Goal: Transaction & Acquisition: Book appointment/travel/reservation

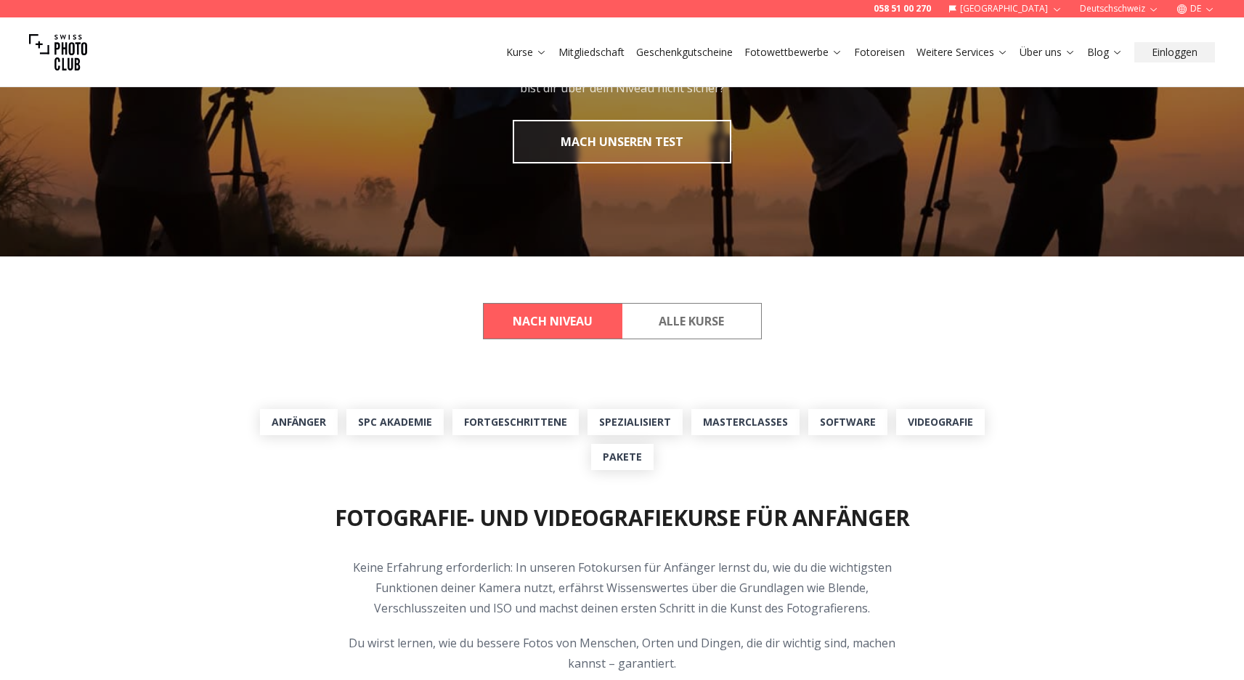
scroll to position [216, 0]
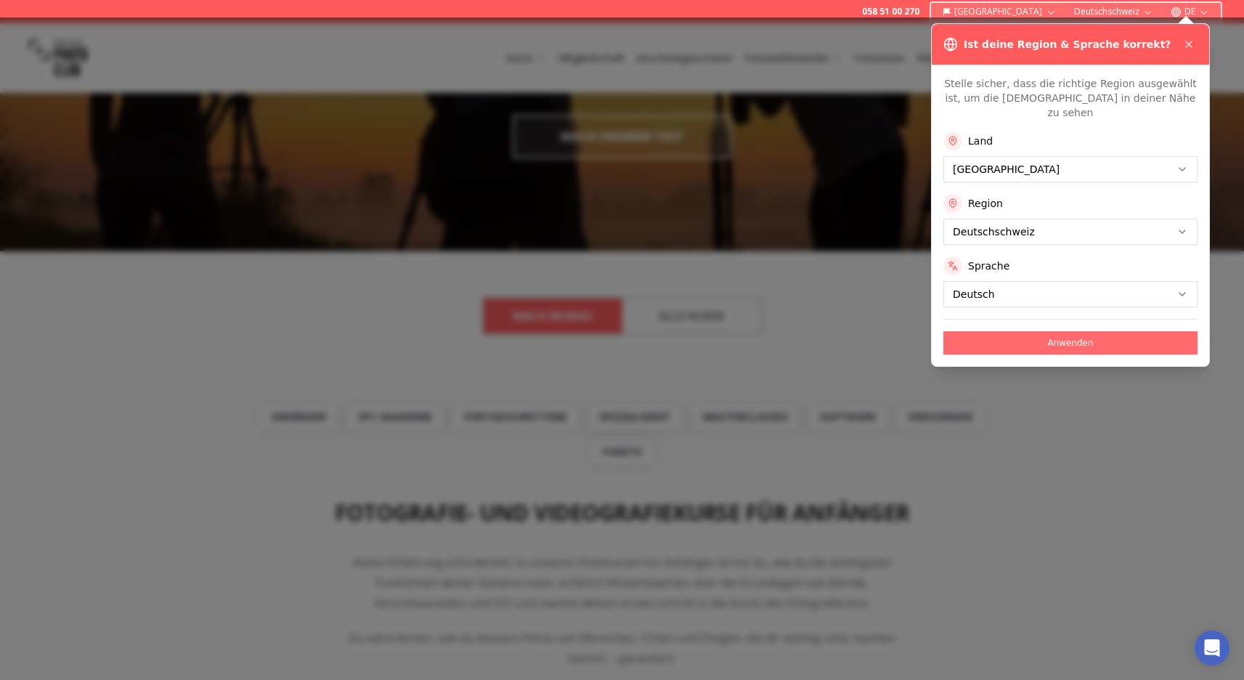
click at [1061, 331] on button "Anwenden" at bounding box center [1071, 342] width 254 height 23
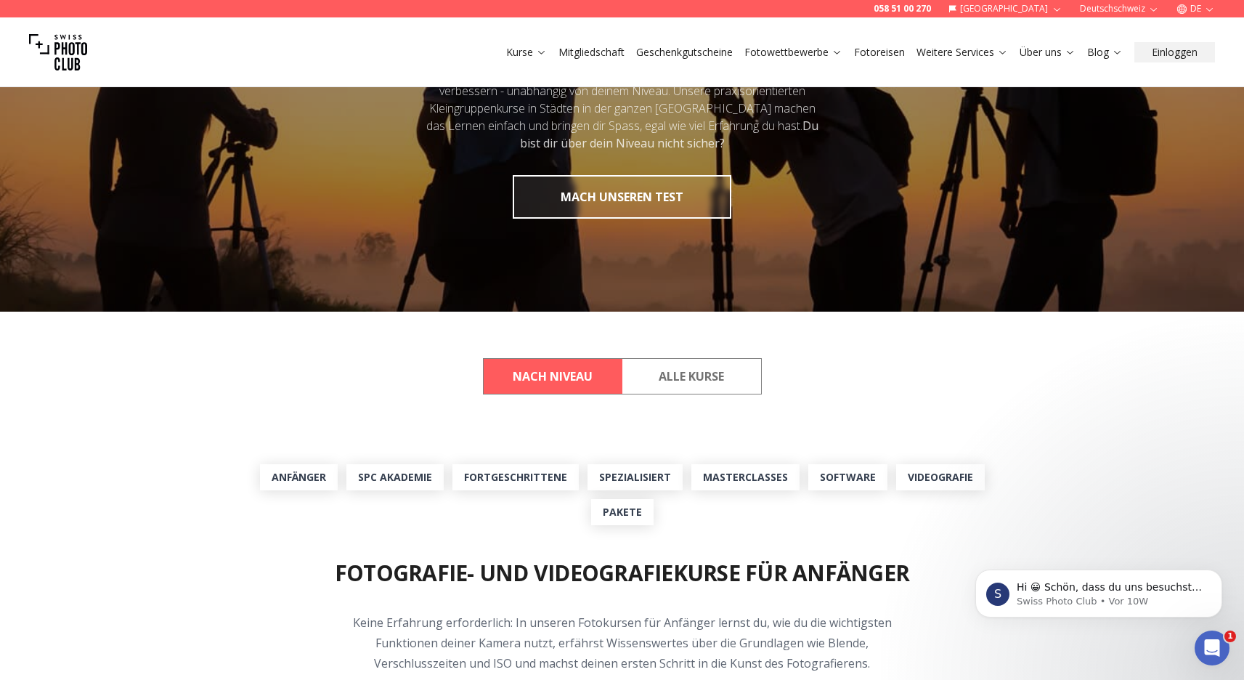
scroll to position [168, 0]
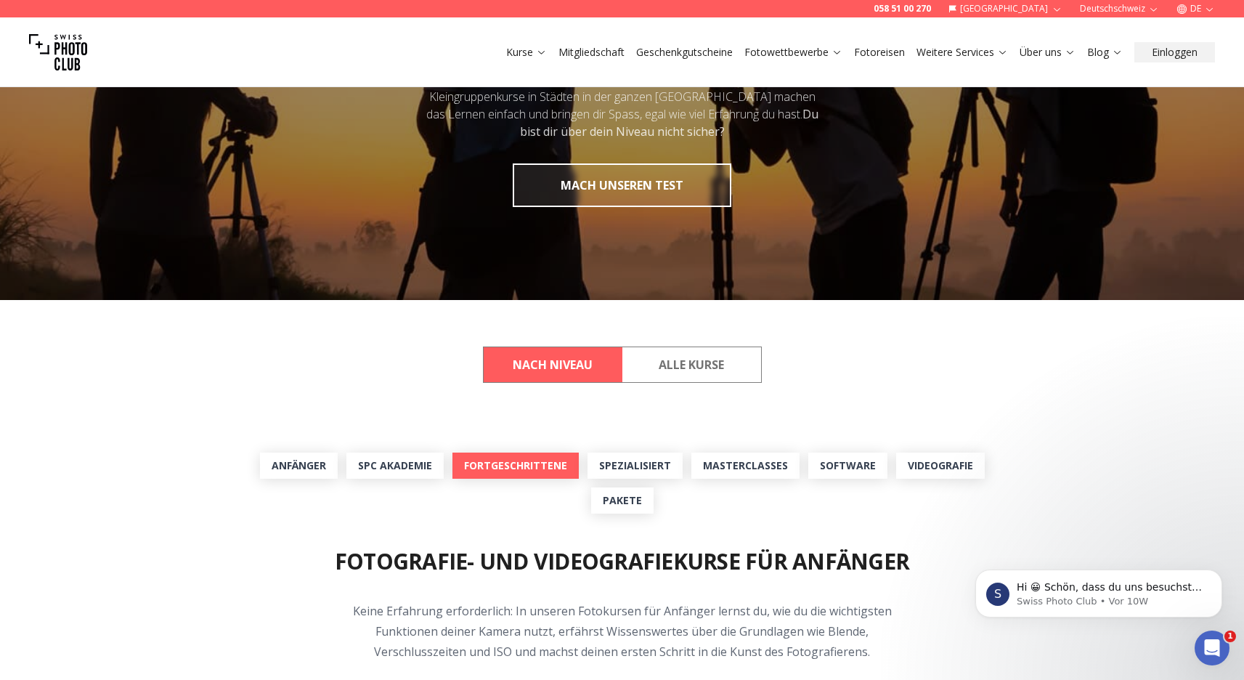
click at [517, 469] on link "Fortgeschrittene" at bounding box center [516, 466] width 126 height 26
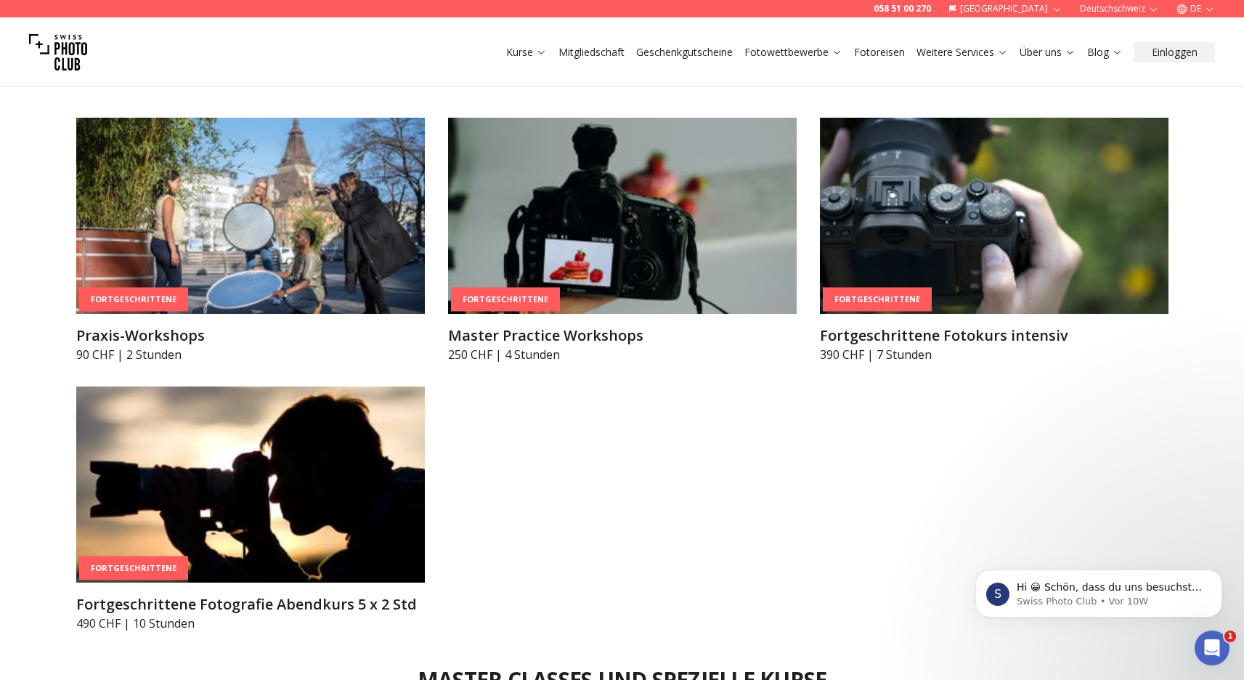
scroll to position [2620, 0]
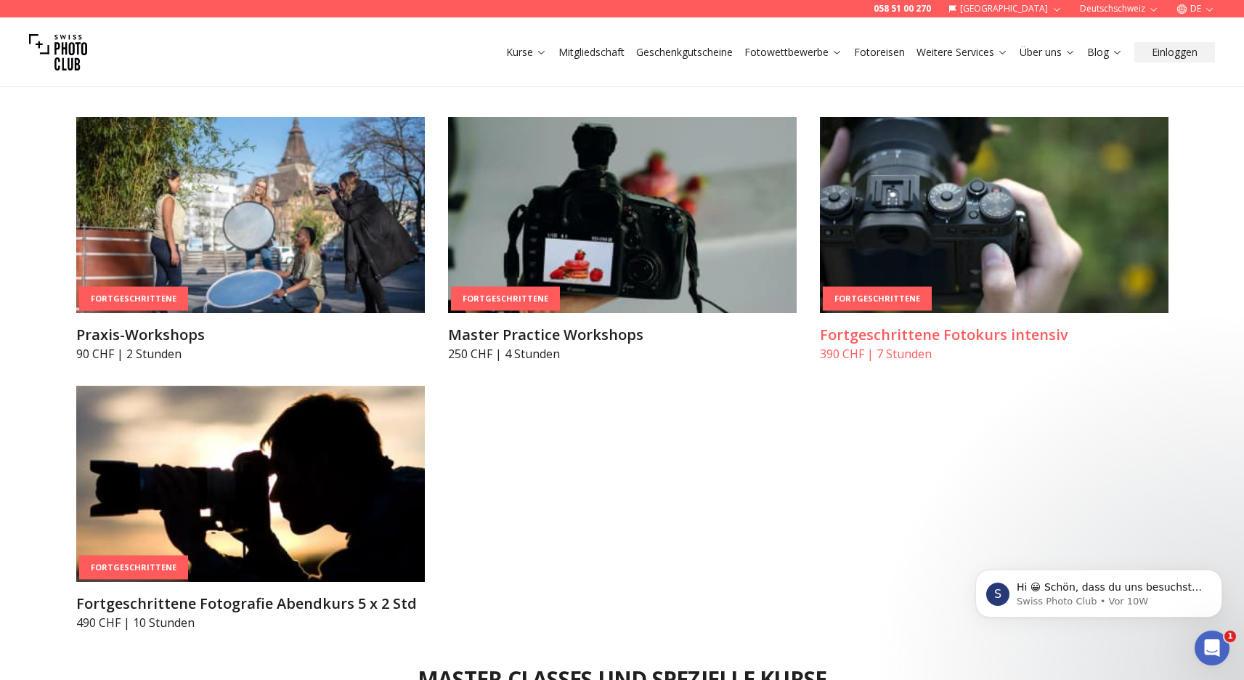
click at [919, 335] on h3 "Fortgeschrittene Fotokurs intensiv" at bounding box center [994, 335] width 349 height 20
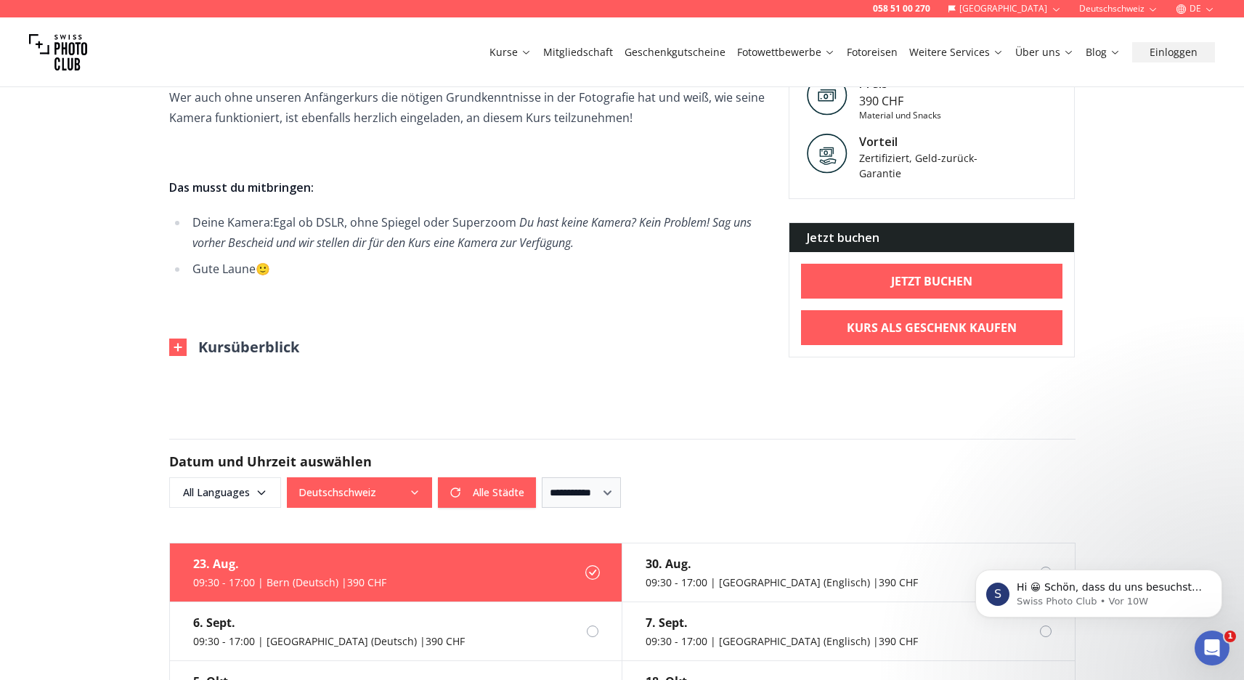
scroll to position [798, 0]
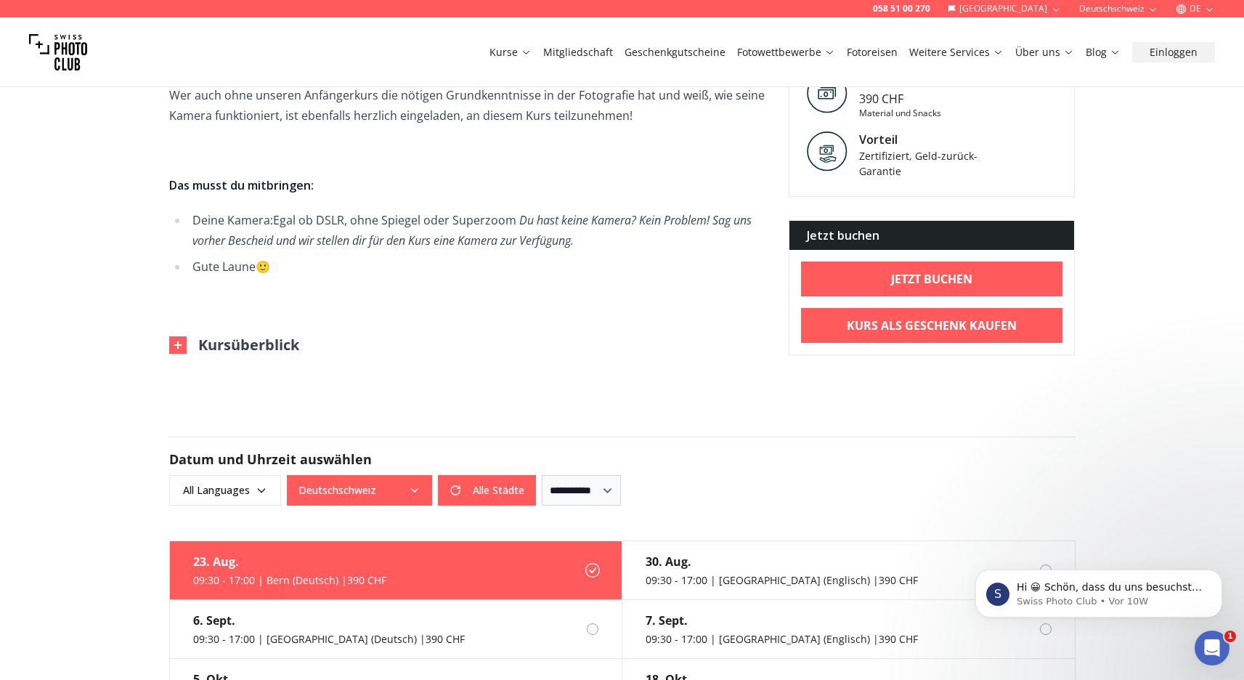
click at [177, 347] on img at bounding box center [177, 344] width 17 height 17
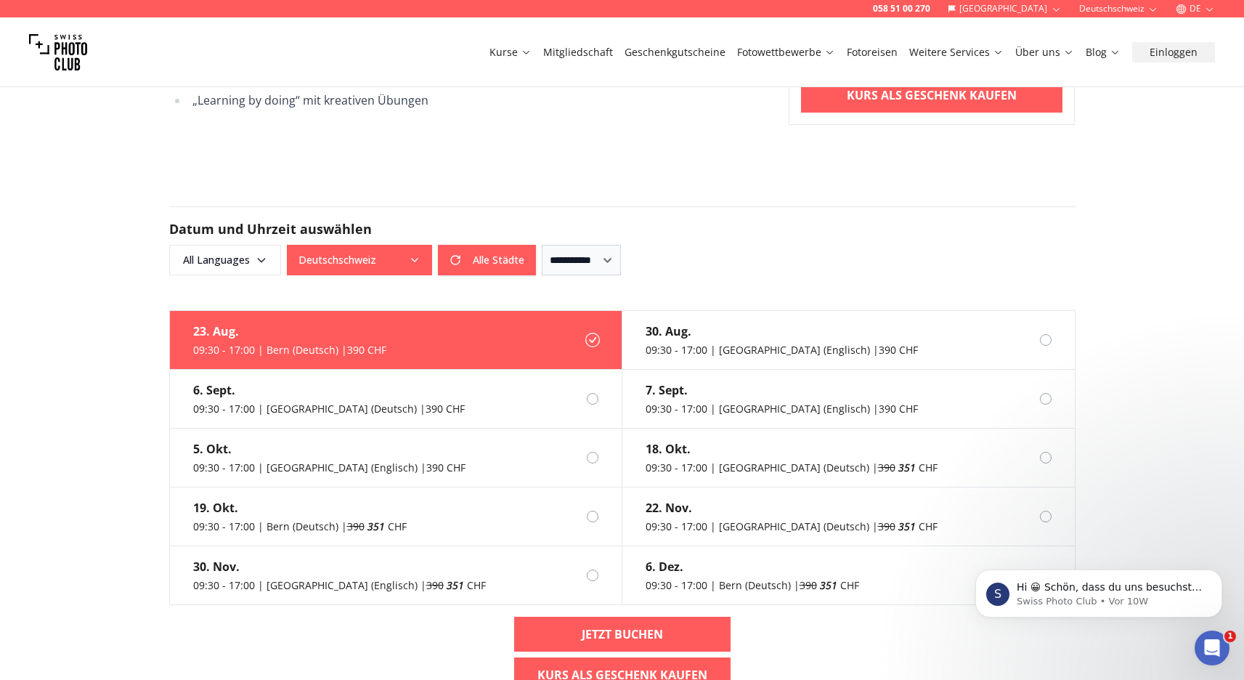
scroll to position [1486, 0]
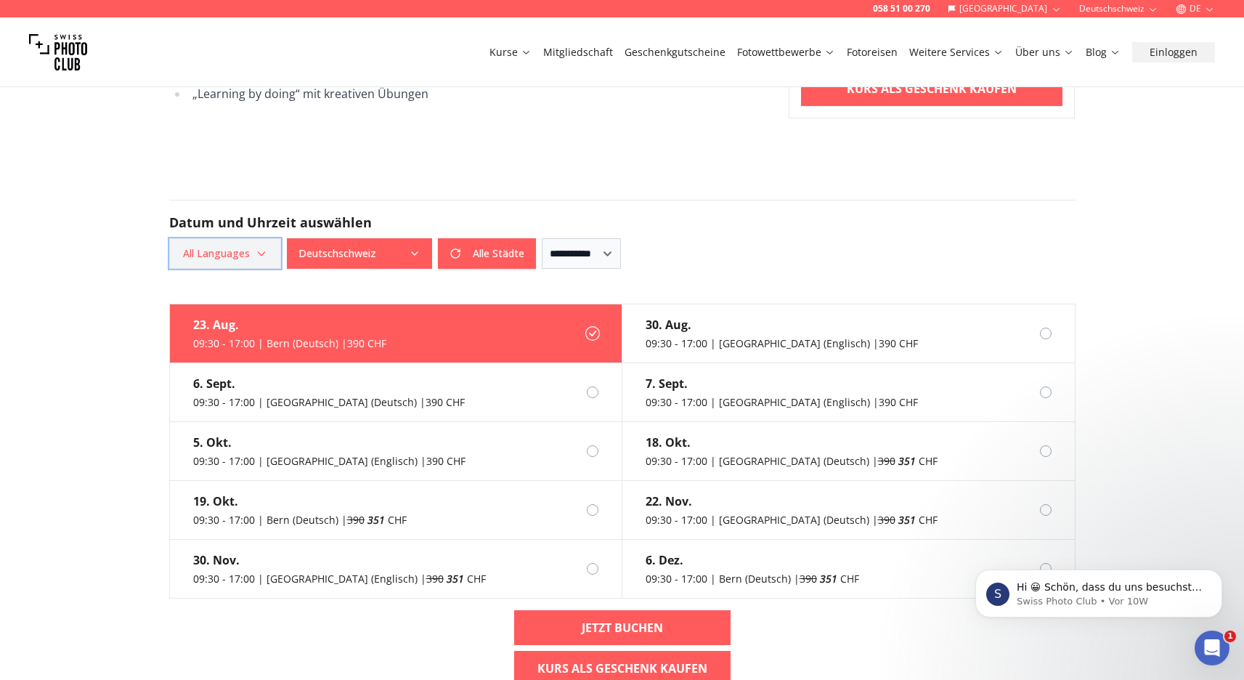
click at [259, 256] on icon "button" at bounding box center [262, 254] width 12 height 12
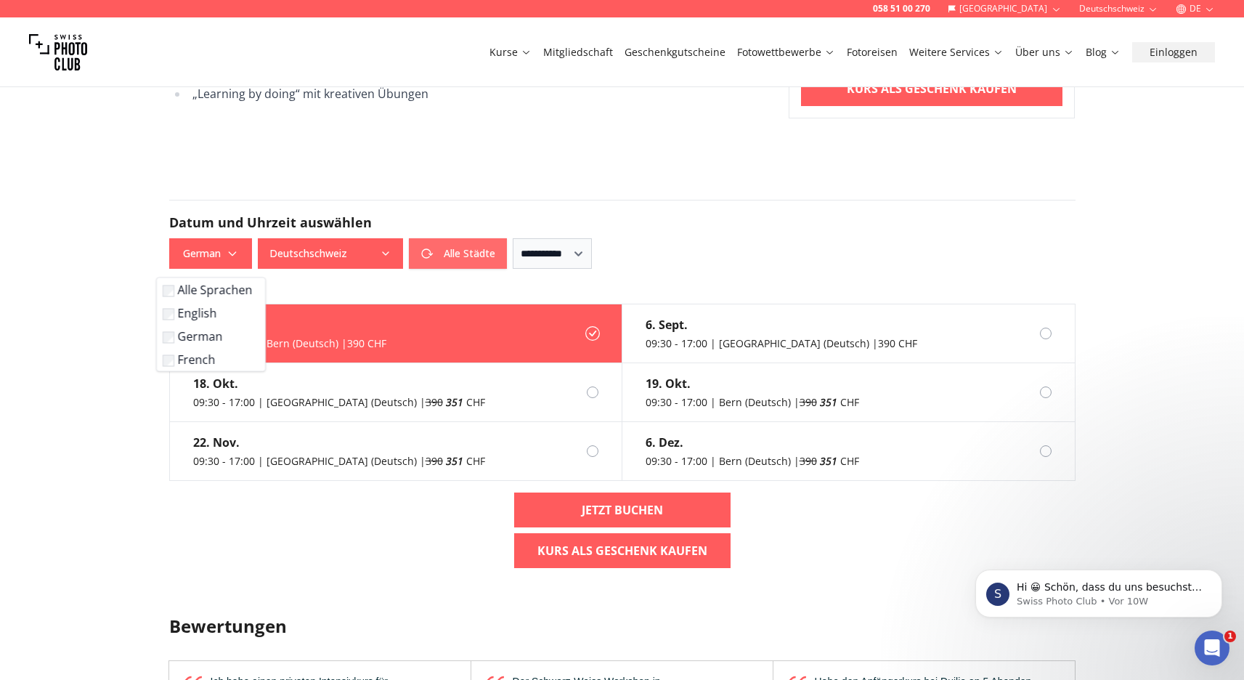
click at [479, 262] on button "Alle Städte" at bounding box center [458, 253] width 98 height 31
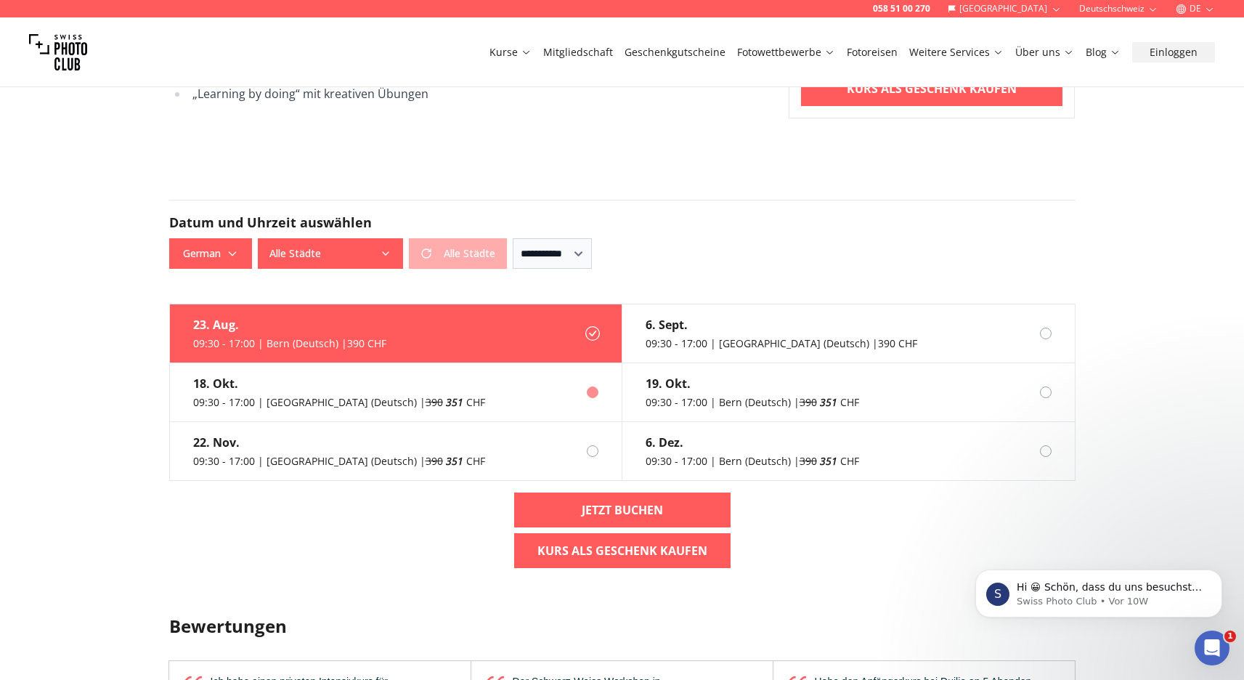
click at [591, 391] on div at bounding box center [593, 392] width 12 height 12
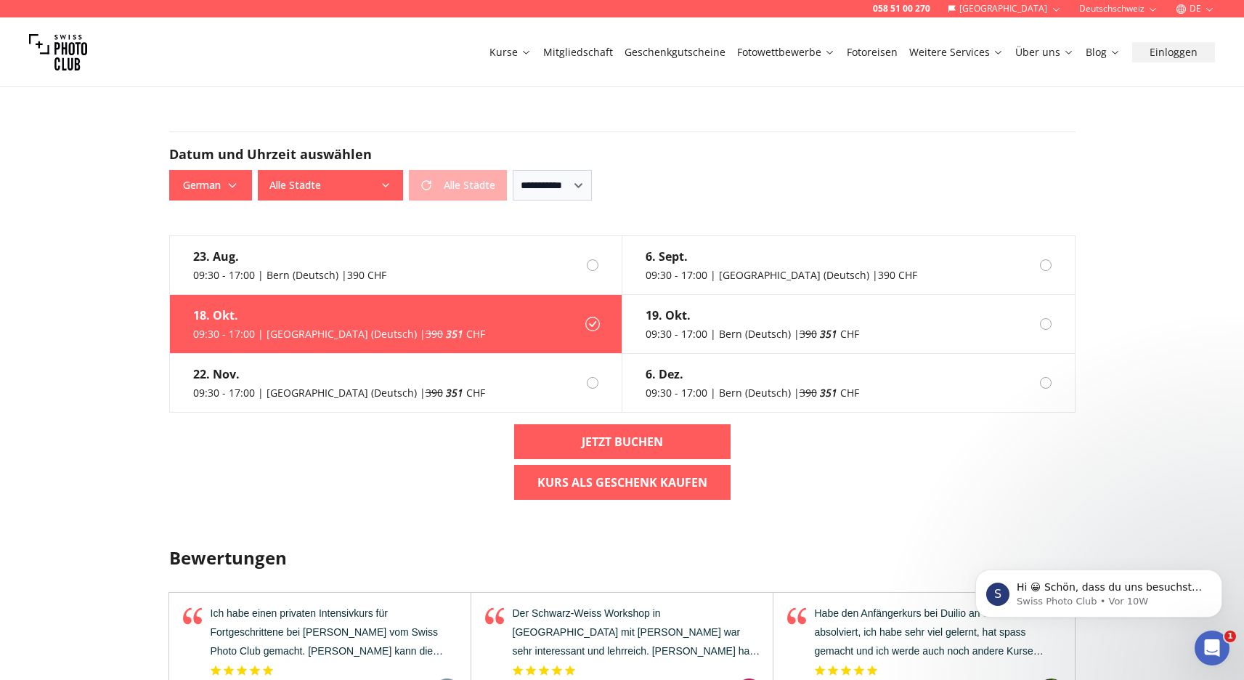
scroll to position [1541, 0]
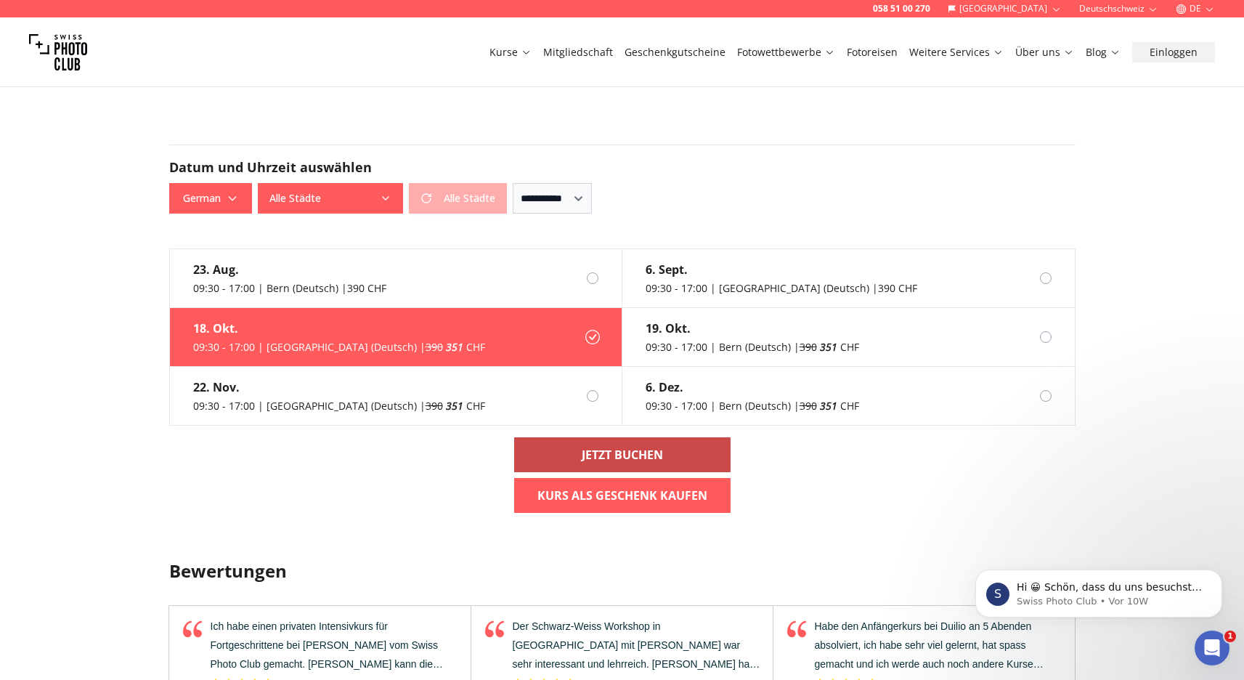
click at [631, 458] on b "Jetzt buchen" at bounding box center [622, 454] width 81 height 17
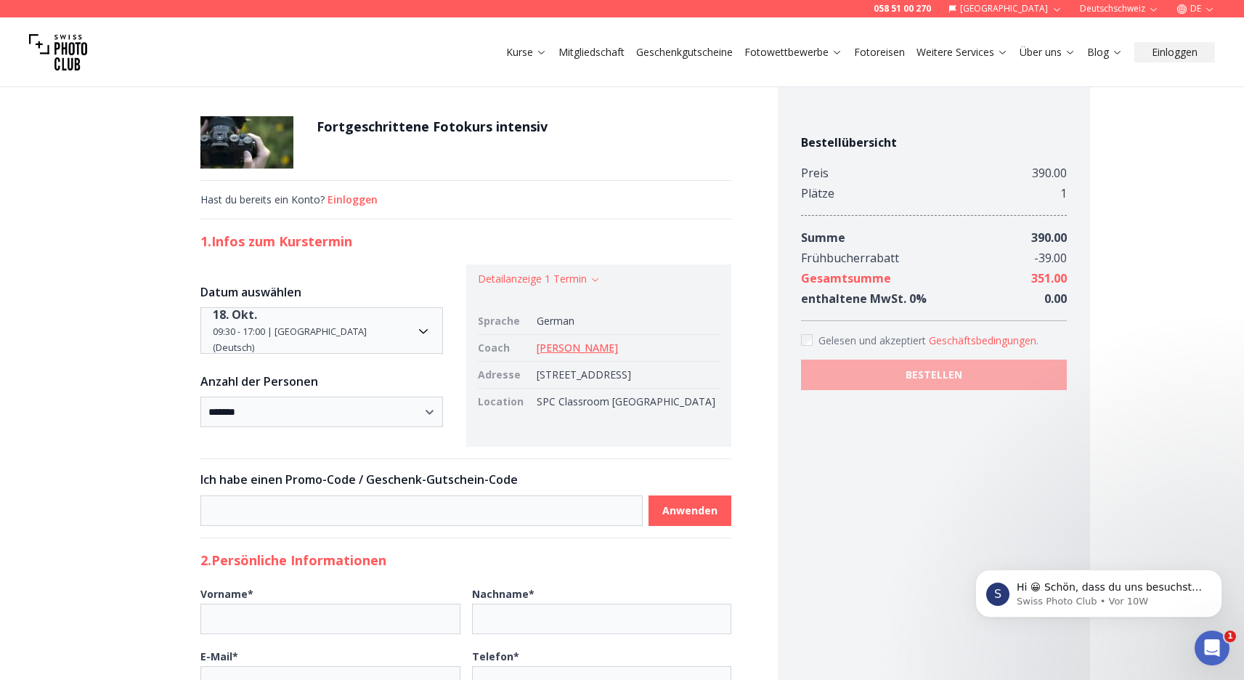
drag, startPoint x: 545, startPoint y: 376, endPoint x: 681, endPoint y: 378, distance: 136.6
click at [681, 378] on td "[STREET_ADDRESS]" at bounding box center [626, 375] width 190 height 27
click at [601, 280] on icon "button" at bounding box center [595, 279] width 11 height 11
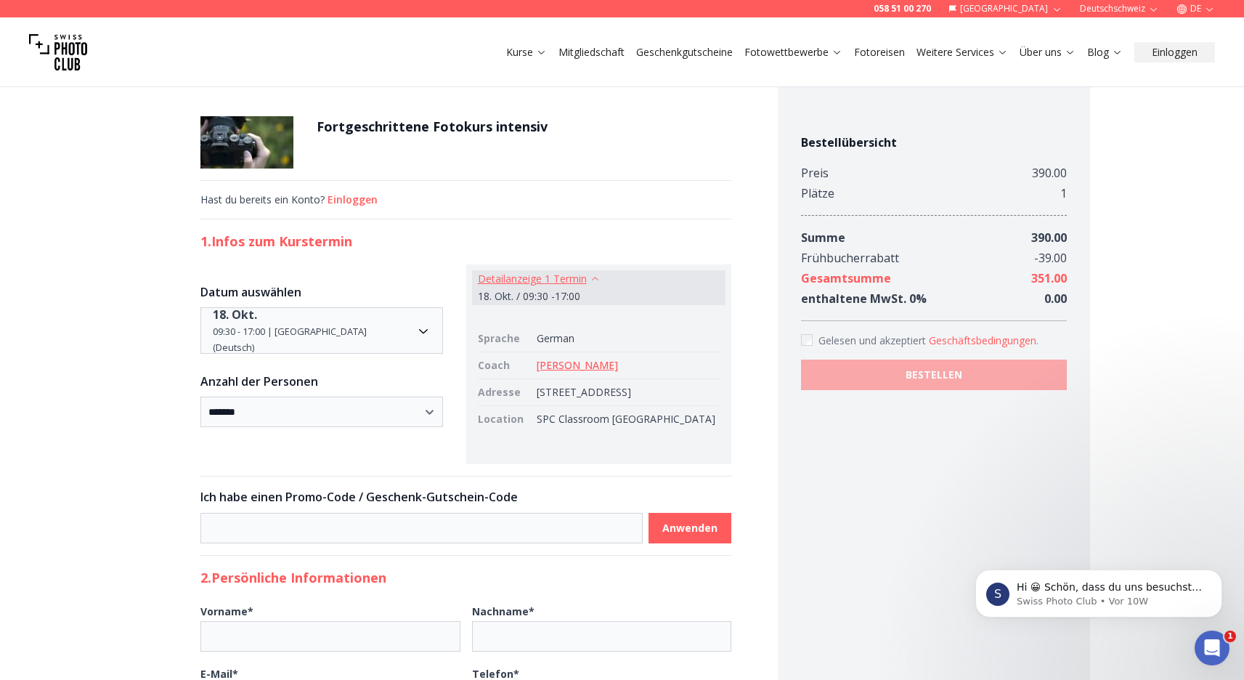
click at [601, 280] on icon "button" at bounding box center [595, 279] width 11 height 11
